Goal: Complete application form

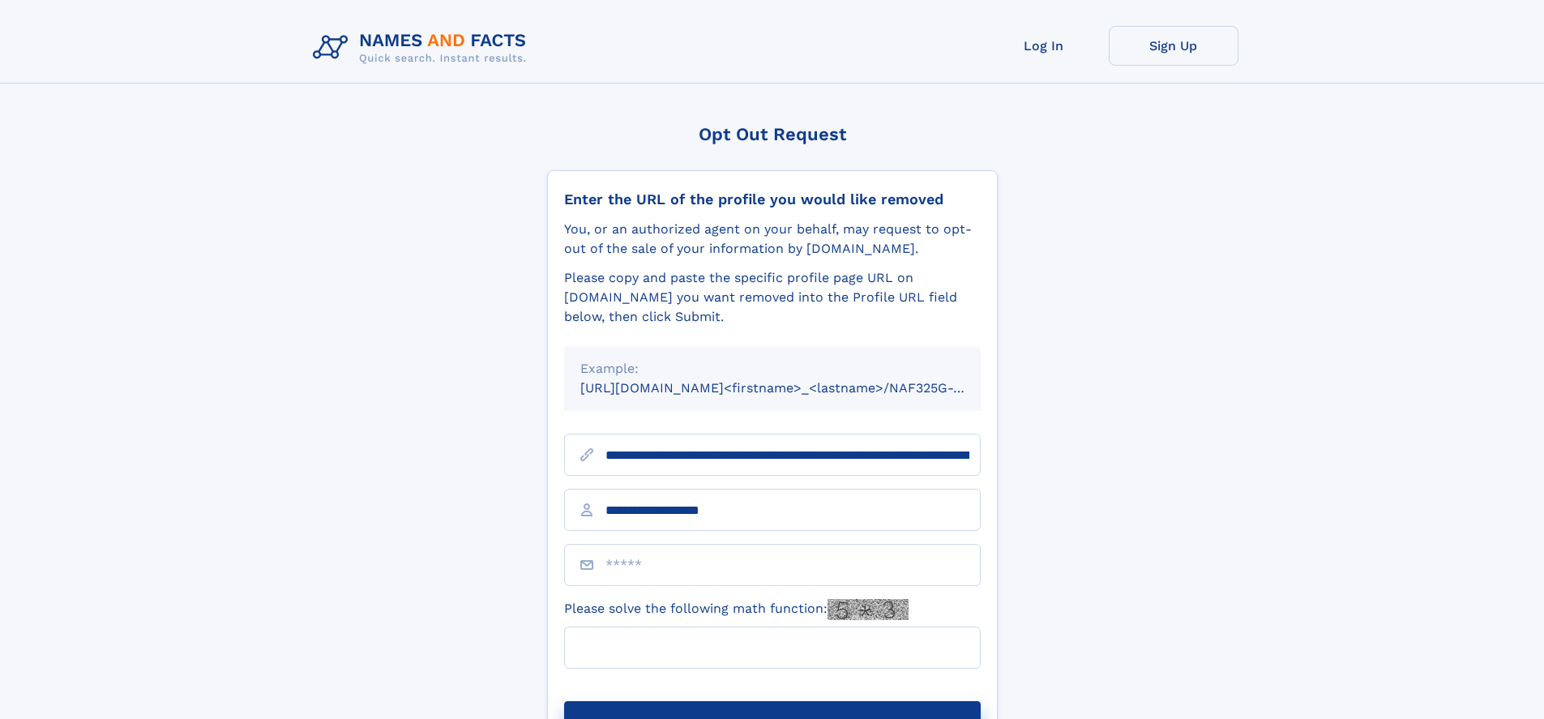
type input "**********"
type input "**"
click at [772, 701] on button "Submit Opt Out Request" at bounding box center [772, 727] width 417 height 52
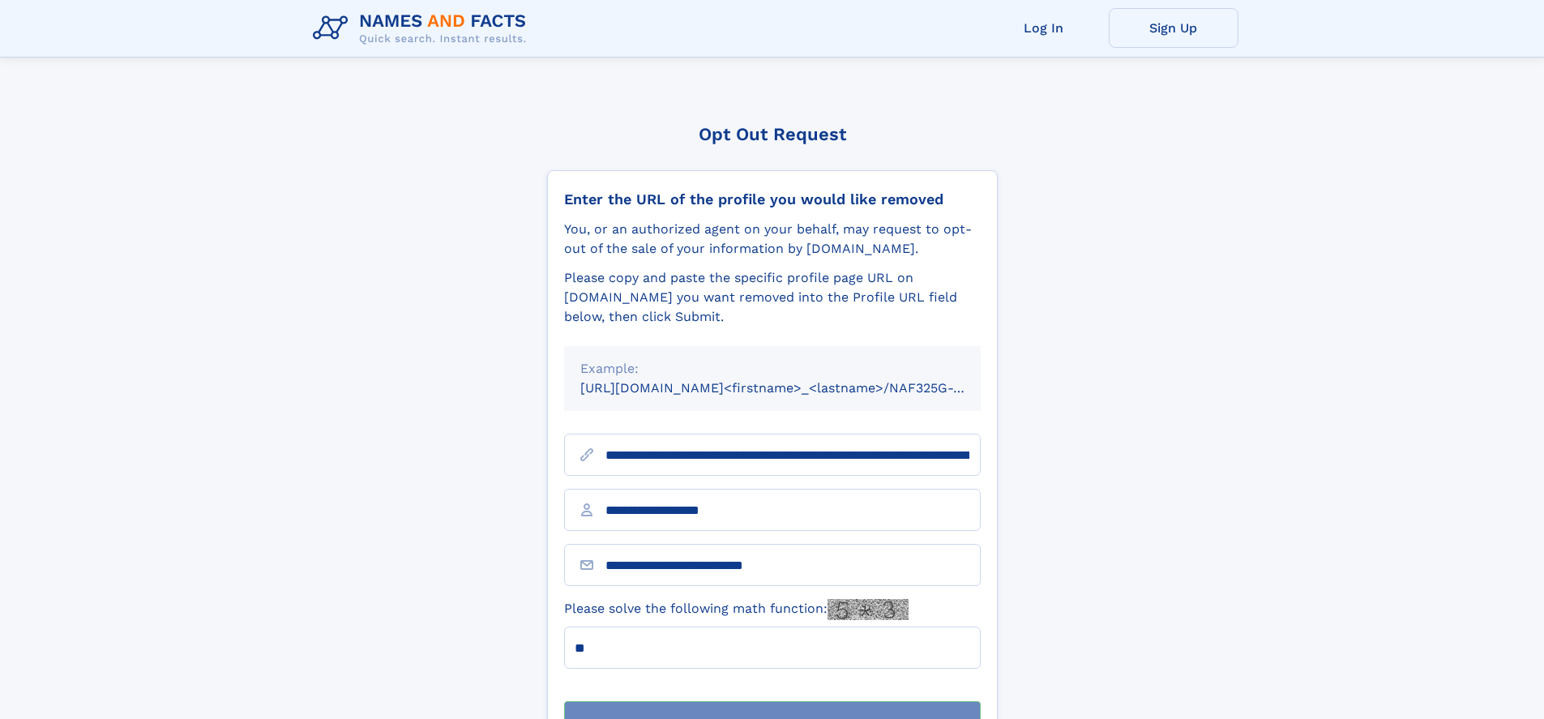
scroll to position [52, 0]
